Goal: Information Seeking & Learning: Learn about a topic

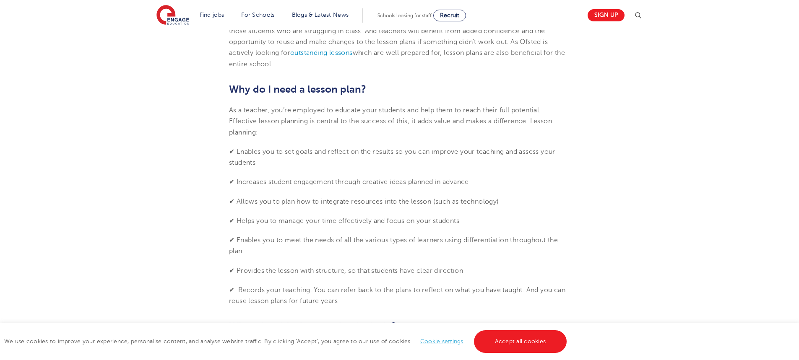
scroll to position [461, 0]
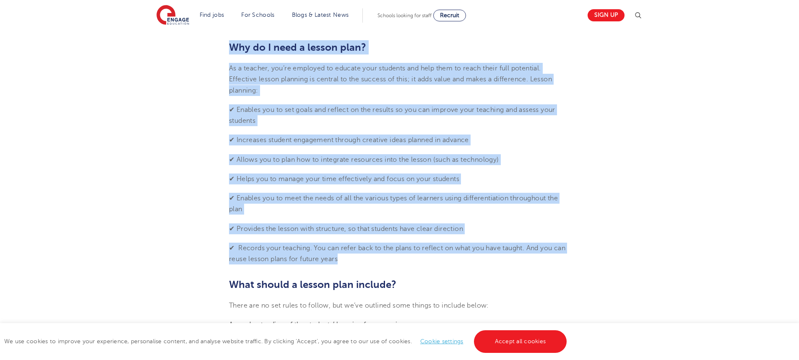
drag, startPoint x: 388, startPoint y: 254, endPoint x: 207, endPoint y: 41, distance: 279.9
copy section "Why do I need a lesson plan? As a teacher, you’re employed to educate your stud…"
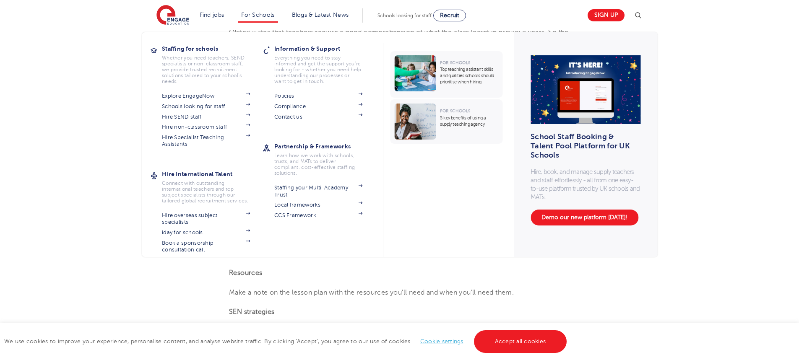
scroll to position [759, 0]
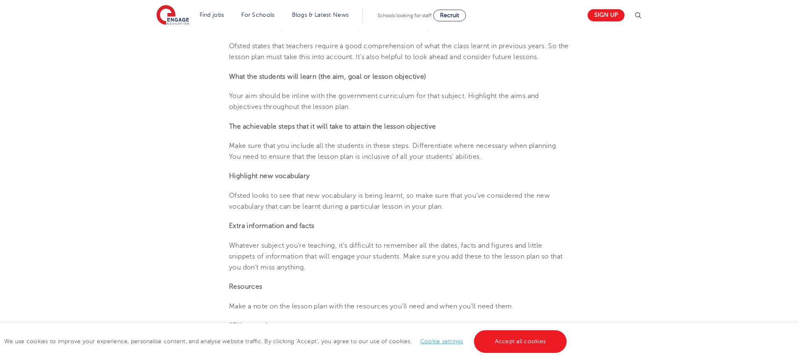
drag, startPoint x: 442, startPoint y: 297, endPoint x: 227, endPoint y: 45, distance: 331.3
click at [227, 45] on section "[DATE] A Beginner’s Guide To Lesson Planning Starting a new role in September? …" at bounding box center [399, 363] width 509 height 1782
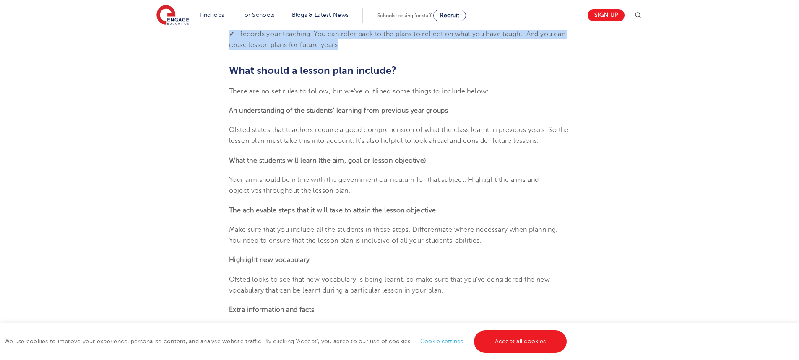
scroll to position [634, 0]
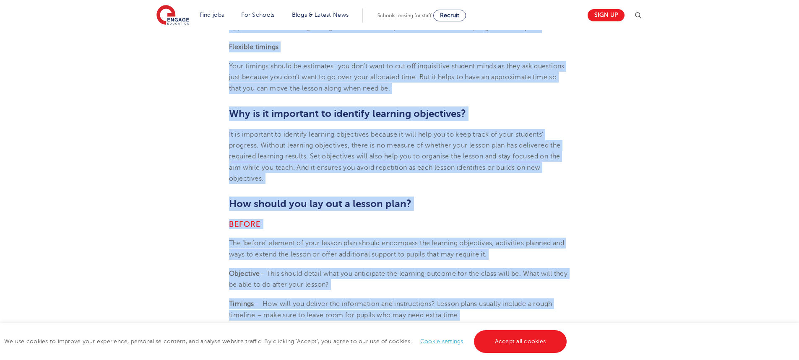
scroll to position [1130, 0]
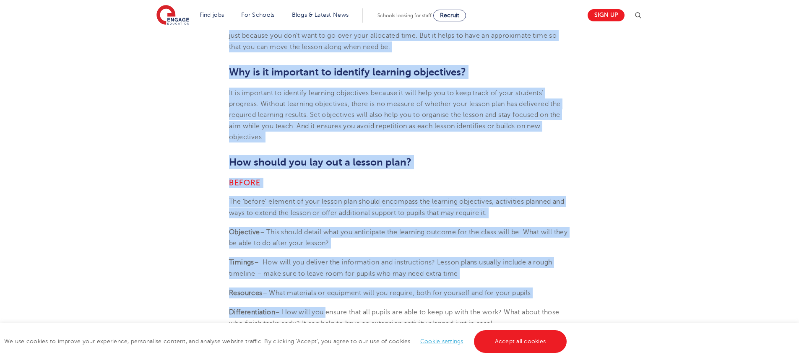
drag, startPoint x: 230, startPoint y: 151, endPoint x: 437, endPoint y: 49, distance: 231.0
copy section "Lo ipsumdolorsit am con adipisci’ elitsedd eius temporin utla etdolo Magnaa eni…"
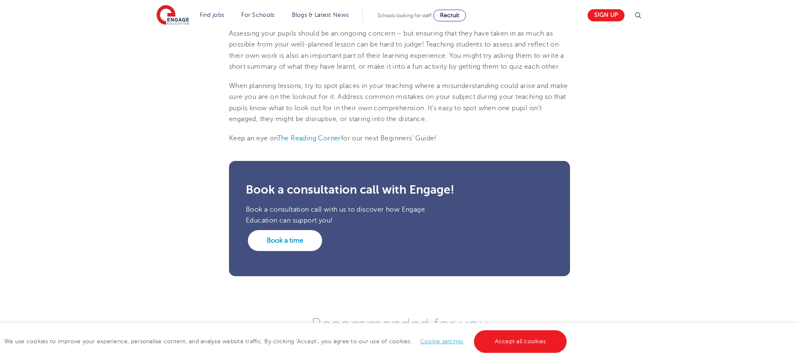
scroll to position [1842, 0]
